Goal: Task Accomplishment & Management: Complete application form

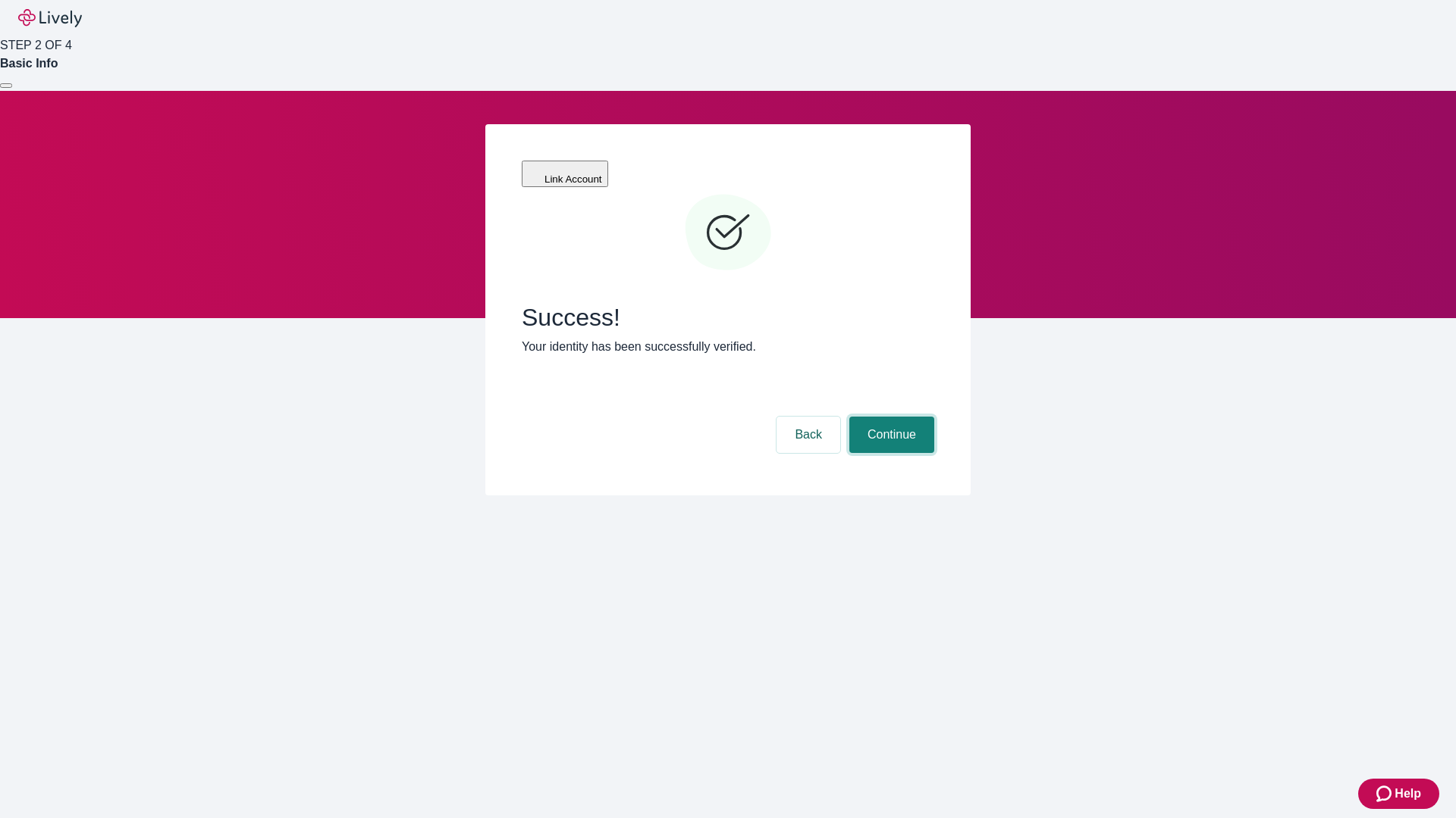
click at [890, 417] on button "Continue" at bounding box center [892, 434] width 85 height 36
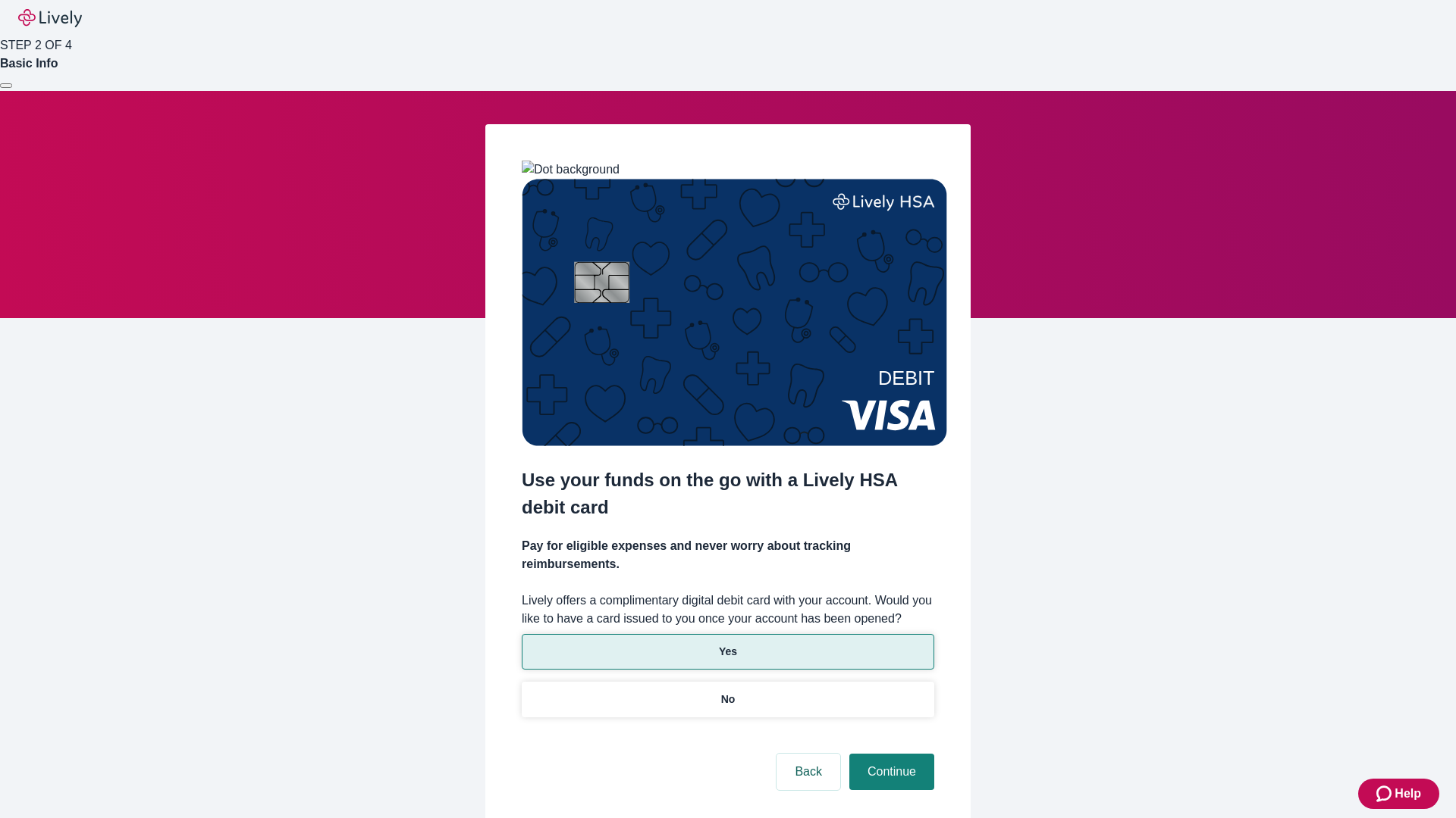
click at [728, 644] on p "Yes" at bounding box center [728, 652] width 19 height 16
click at [890, 754] on button "Continue" at bounding box center [892, 771] width 85 height 36
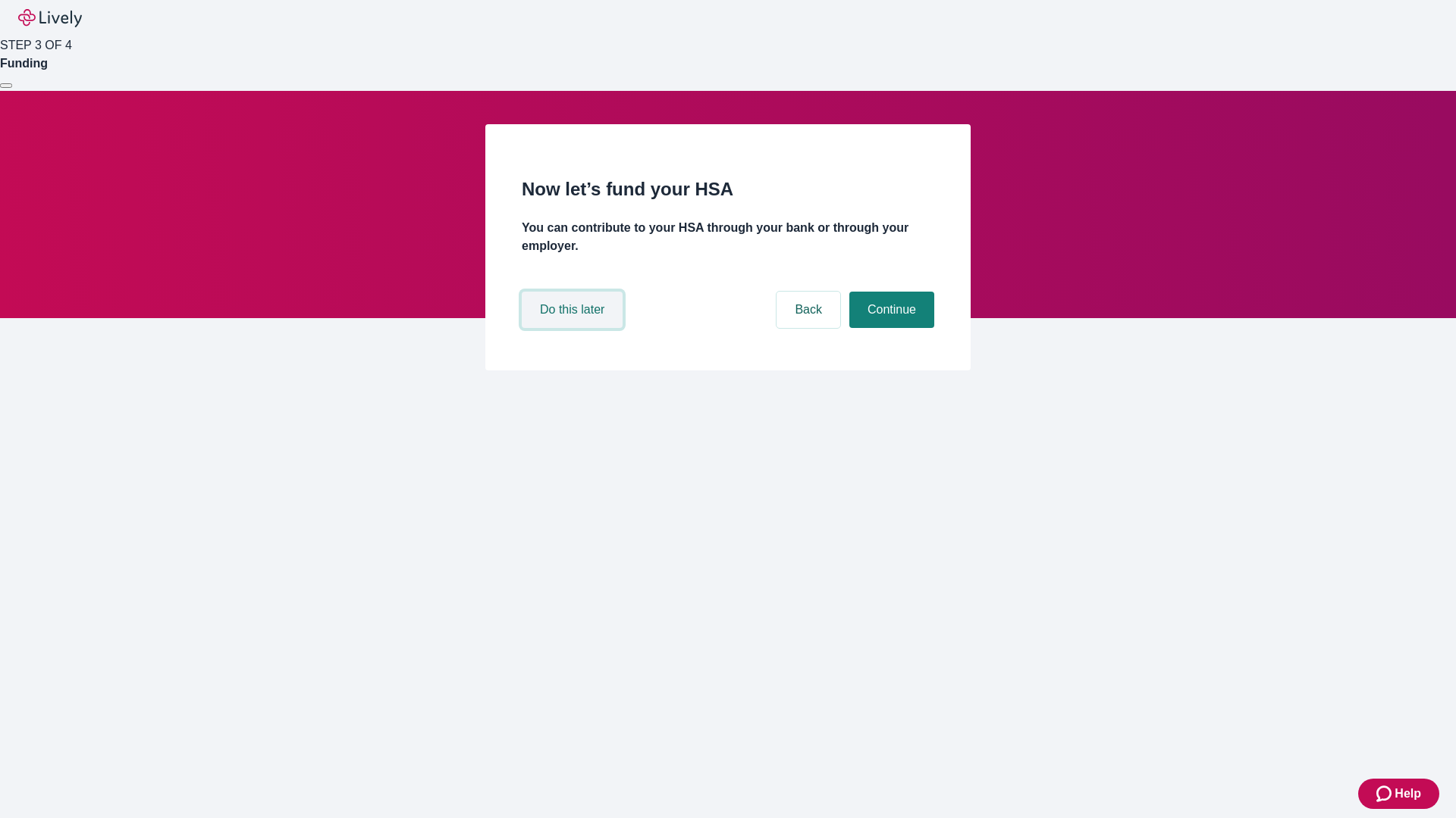
click at [574, 328] on button "Do this later" at bounding box center [571, 309] width 101 height 36
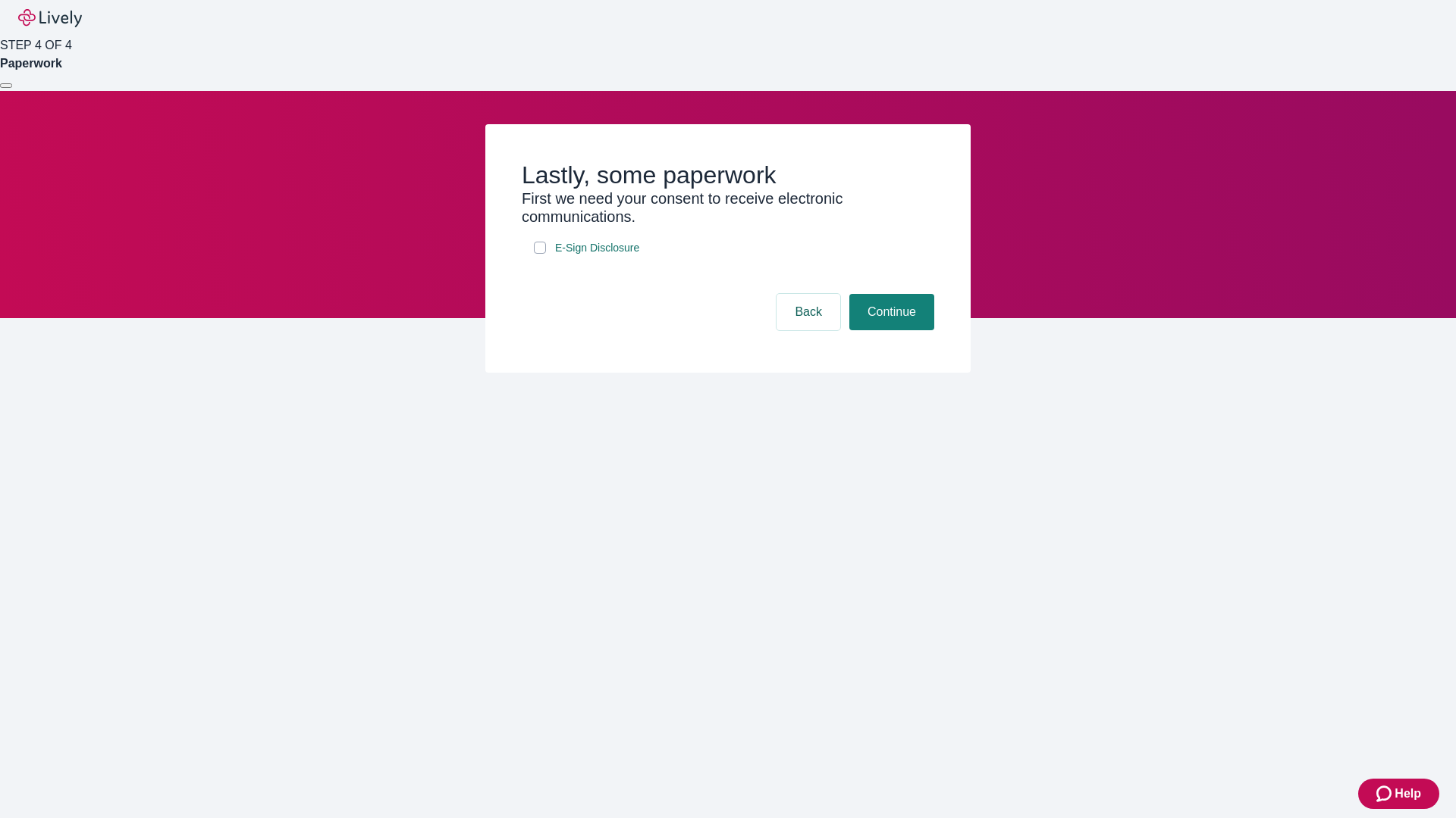
click at [540, 254] on input "E-Sign Disclosure" at bounding box center [540, 248] width 12 height 12
checkbox input "true"
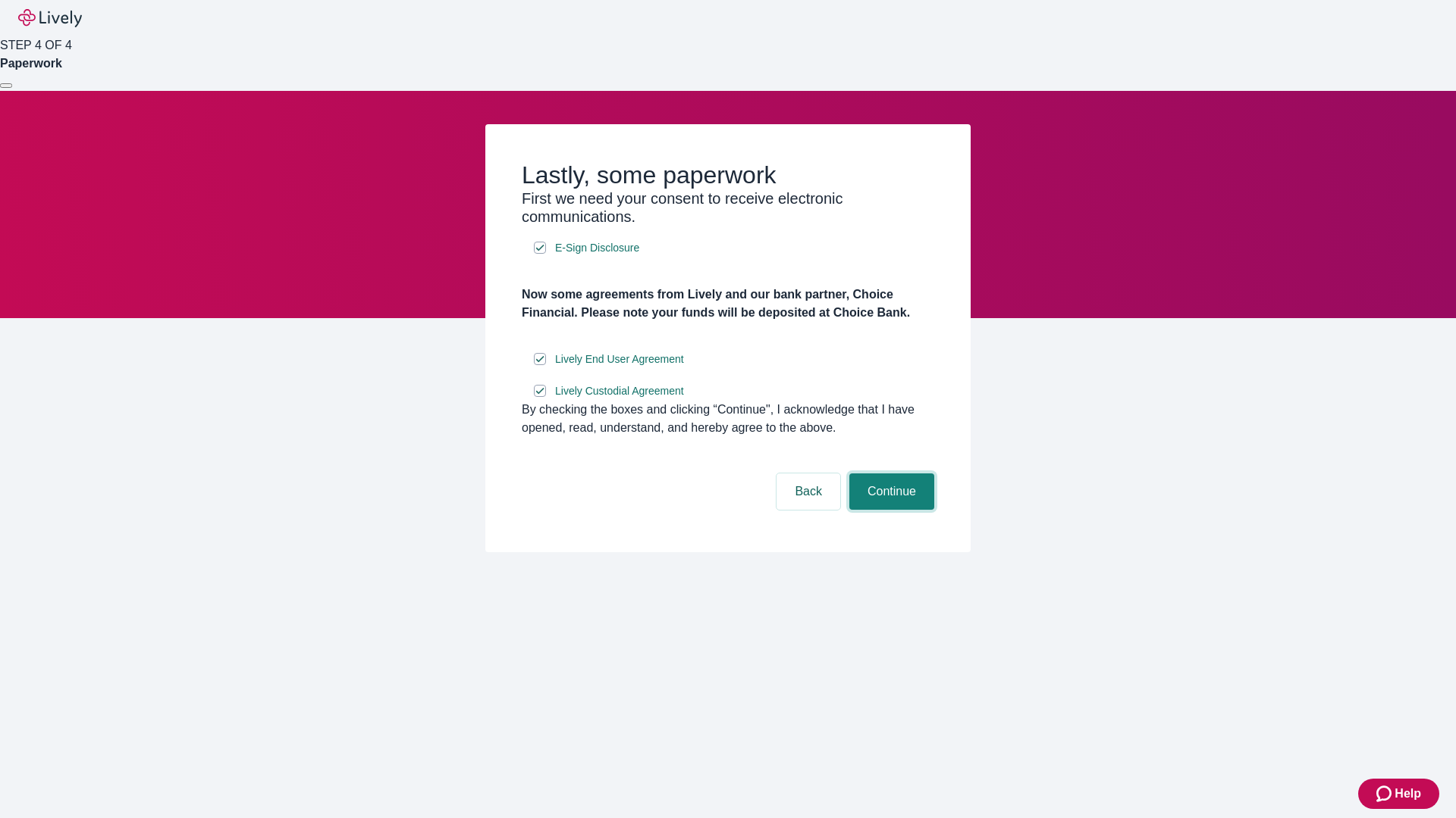
click at [890, 511] on button "Continue" at bounding box center [892, 491] width 85 height 36
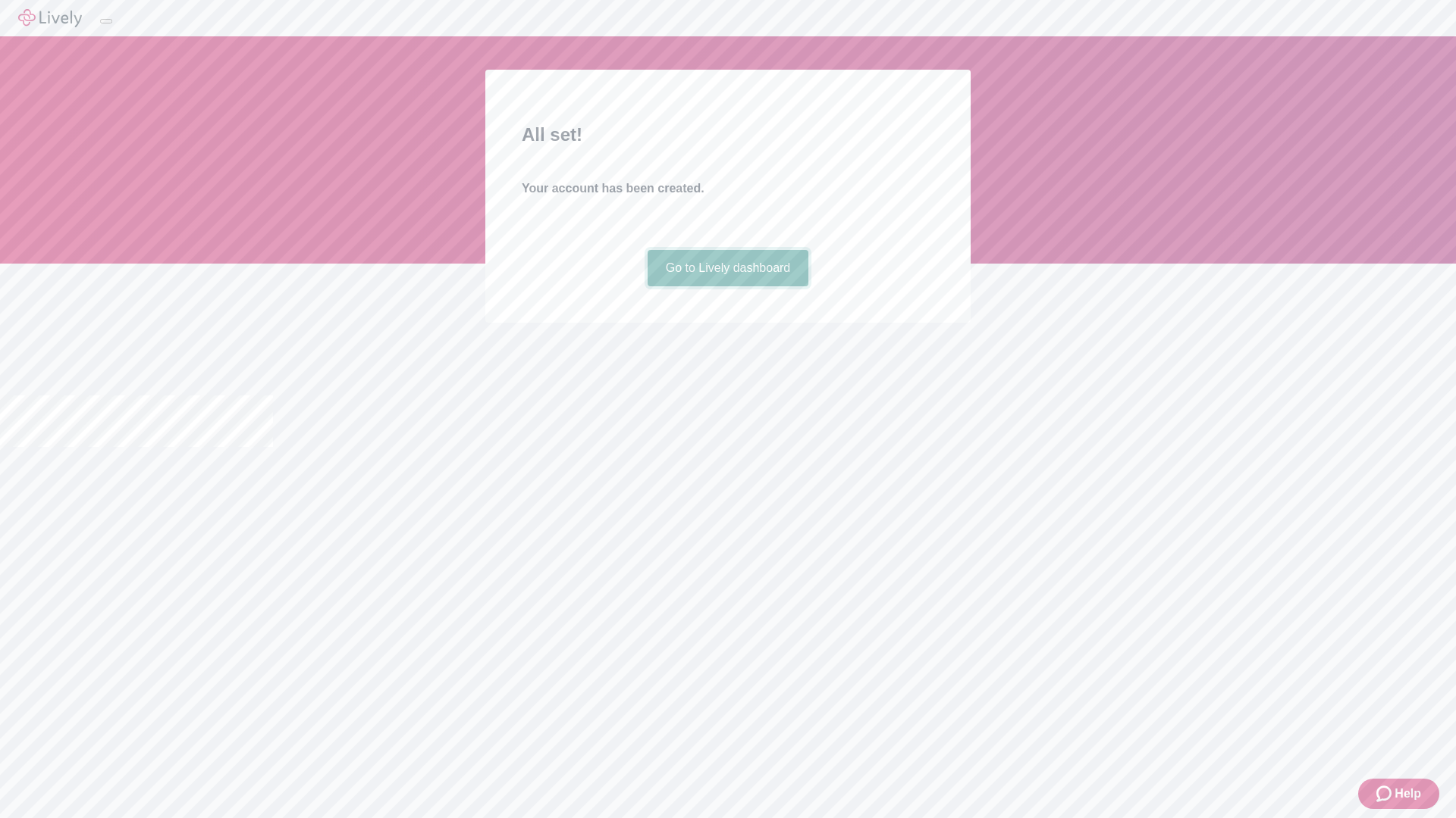
click at [728, 286] on link "Go to Lively dashboard" at bounding box center [728, 267] width 161 height 36
